Goal: Check status: Check status

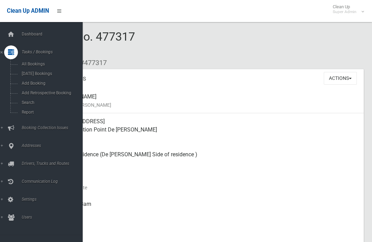
scroll to position [576, 0]
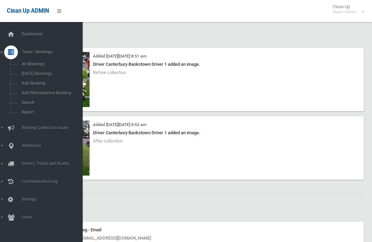
click at [27, 105] on span "Search" at bounding box center [48, 102] width 57 height 5
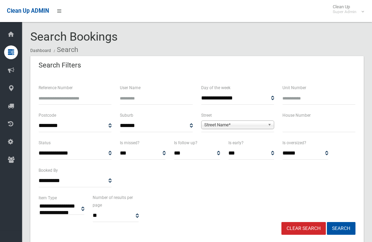
select select
click at [307, 125] on input "text" at bounding box center [319, 126] width 73 height 13
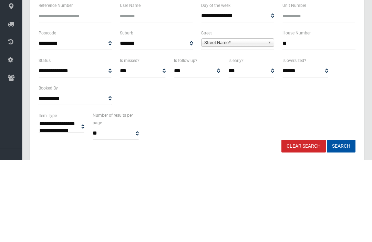
type input "**"
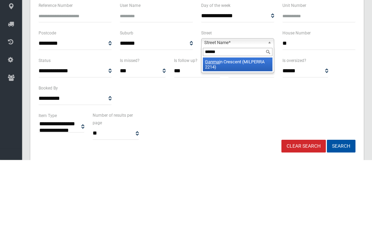
type input "*******"
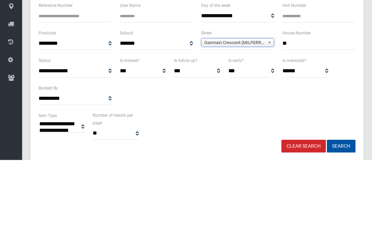
click at [341, 222] on button "Search" at bounding box center [341, 228] width 29 height 13
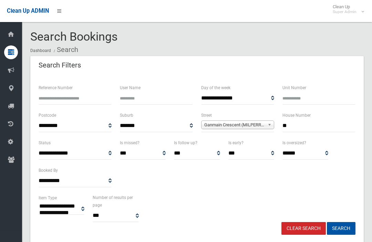
select select
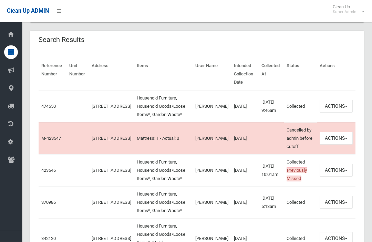
scroll to position [219, 0]
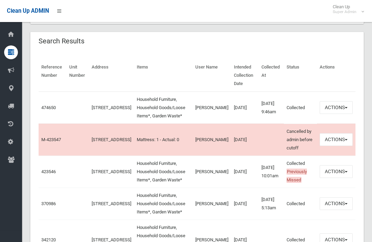
click at [49, 110] on link "474650" at bounding box center [48, 107] width 14 height 5
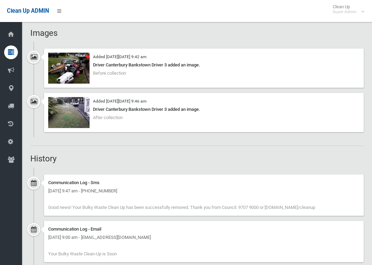
scroll to position [456, 0]
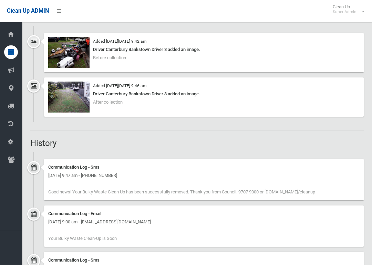
click at [68, 59] on img at bounding box center [68, 53] width 41 height 31
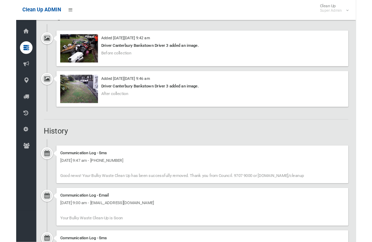
scroll to position [456, 0]
